Goal: Transaction & Acquisition: Purchase product/service

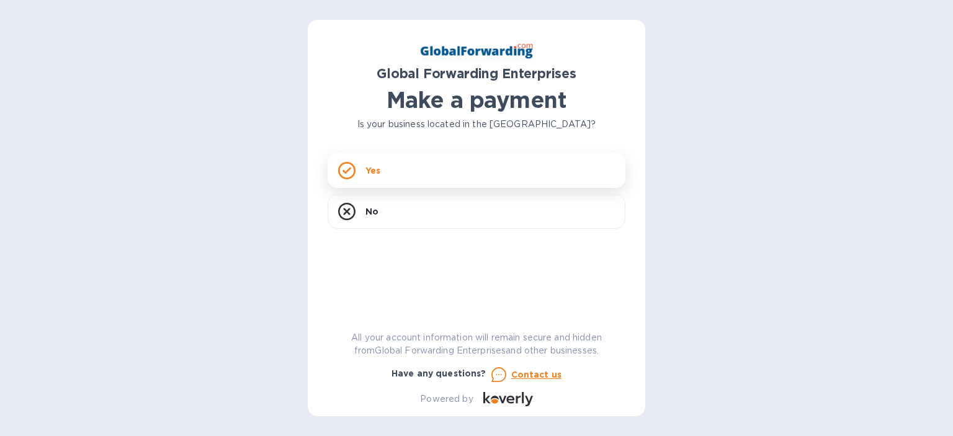
click at [419, 180] on div "Yes" at bounding box center [477, 170] width 298 height 35
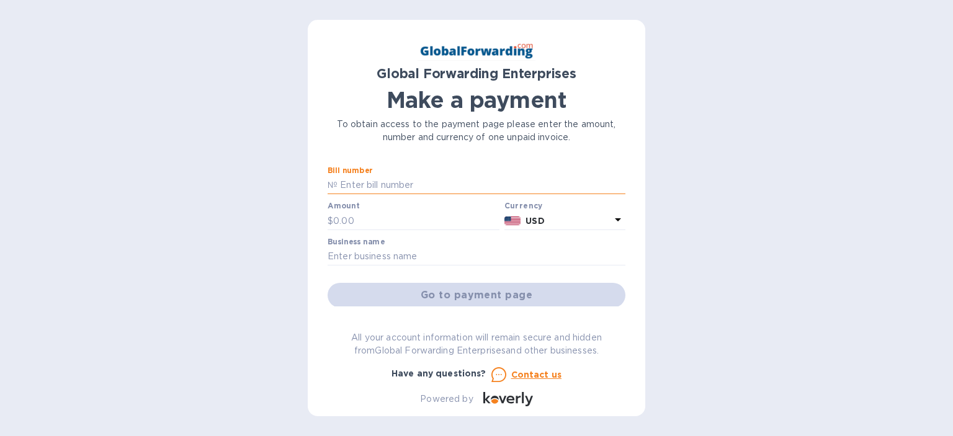
click at [412, 188] on input "text" at bounding box center [482, 185] width 288 height 19
paste input "72201242ZJ23"
paste input "72201242ZJ16"
type input "72201242ZJ23. 72201242ZJ16"
click at [341, 223] on input "text" at bounding box center [416, 221] width 166 height 19
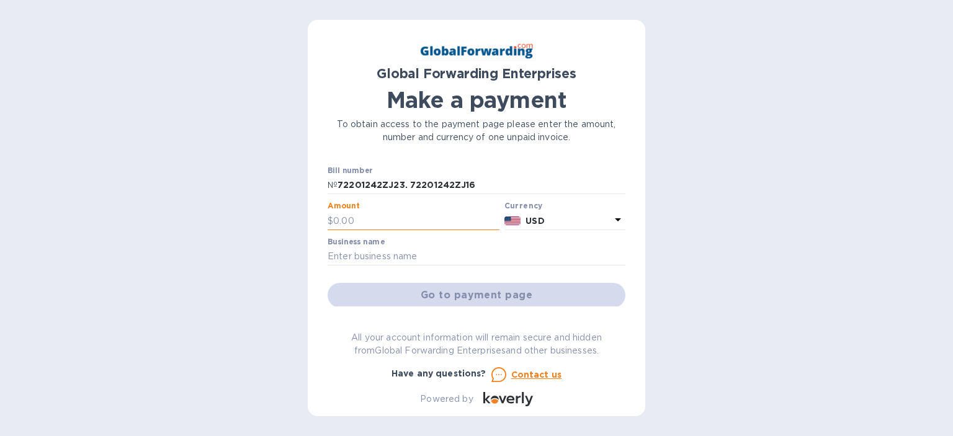
paste input "419.29"
type input "419.29"
click at [341, 250] on input "text" at bounding box center [477, 257] width 298 height 19
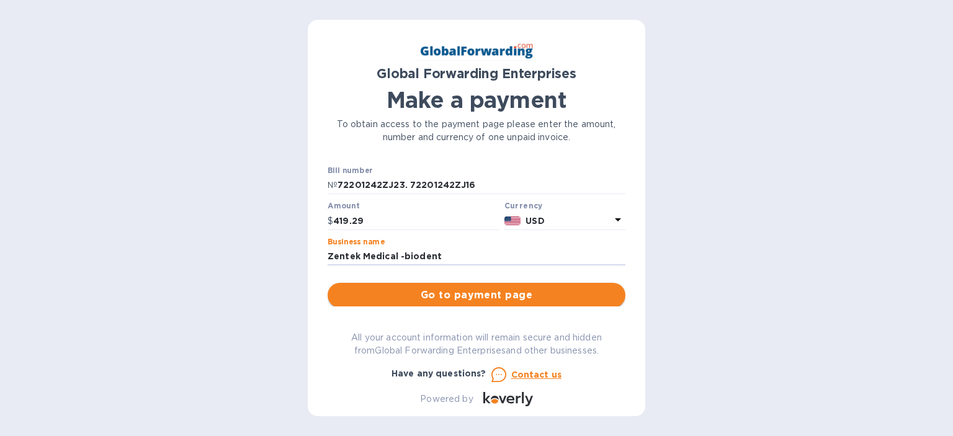
type input "Zentek Medical -biodent"
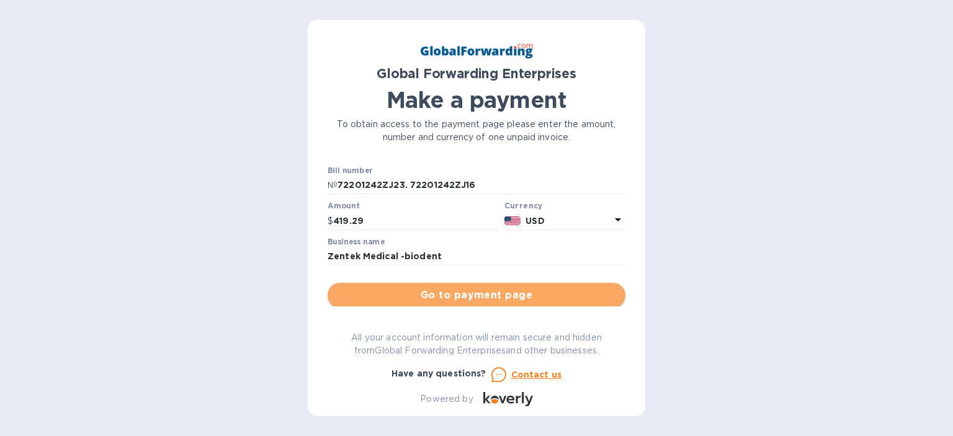
click at [393, 295] on span "Go to payment page" at bounding box center [477, 295] width 278 height 15
